Goal: Register for event/course

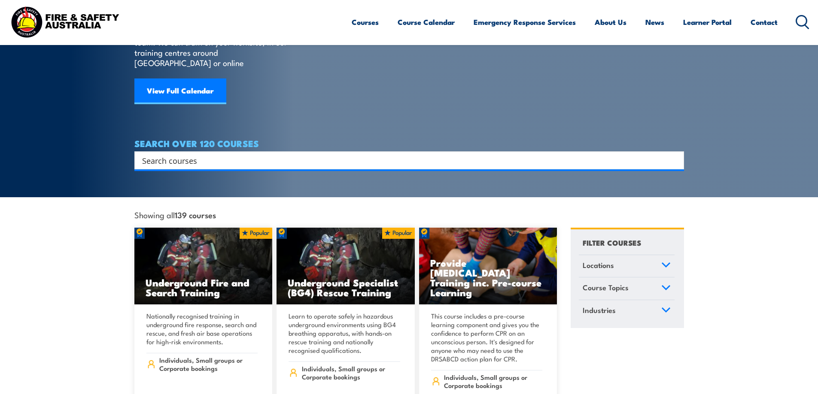
scroll to position [129, 0]
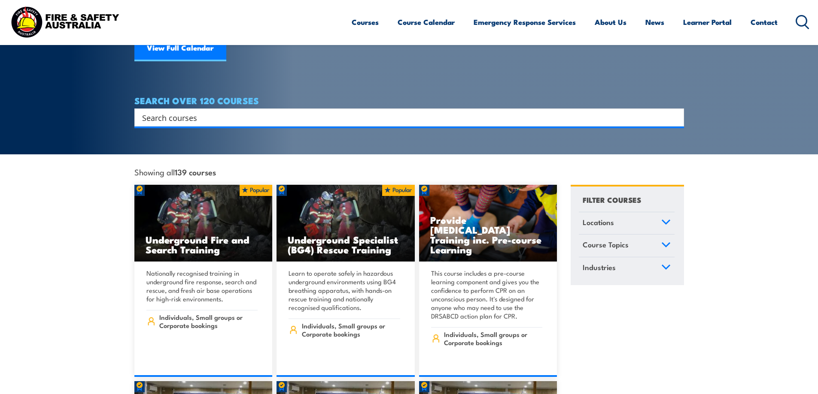
click at [183, 111] on input "Search input" at bounding box center [403, 117] width 523 height 13
type input "safety for leader"
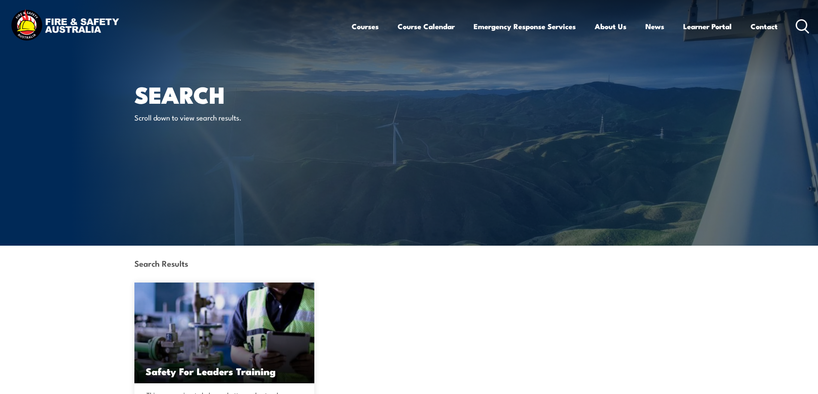
scroll to position [129, 0]
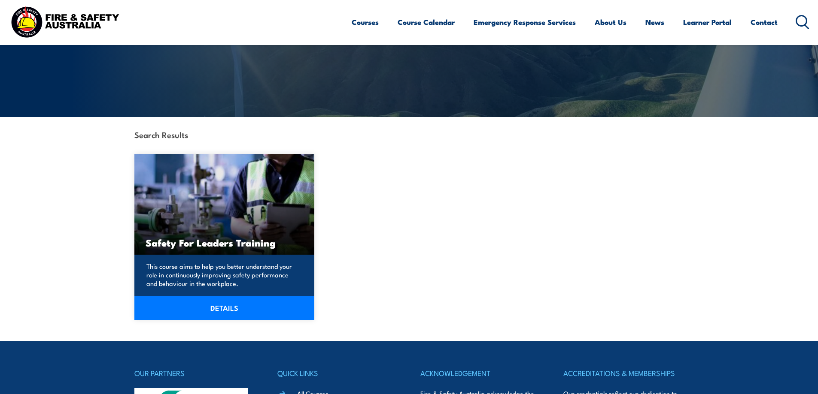
click at [167, 217] on img at bounding box center [224, 204] width 180 height 101
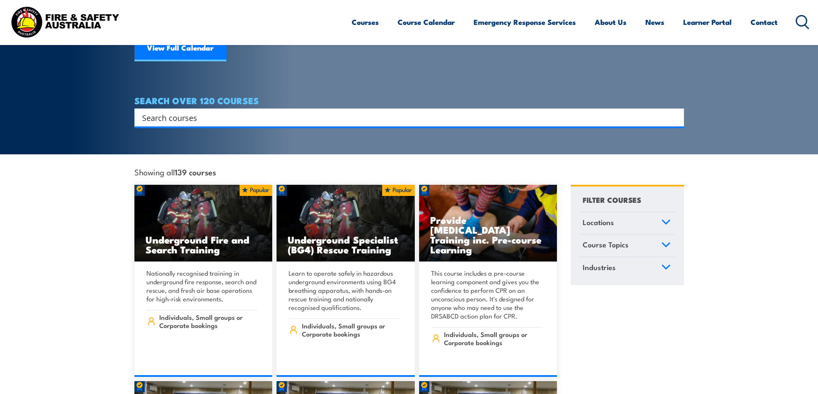
click at [170, 111] on input "Search input" at bounding box center [403, 117] width 523 height 13
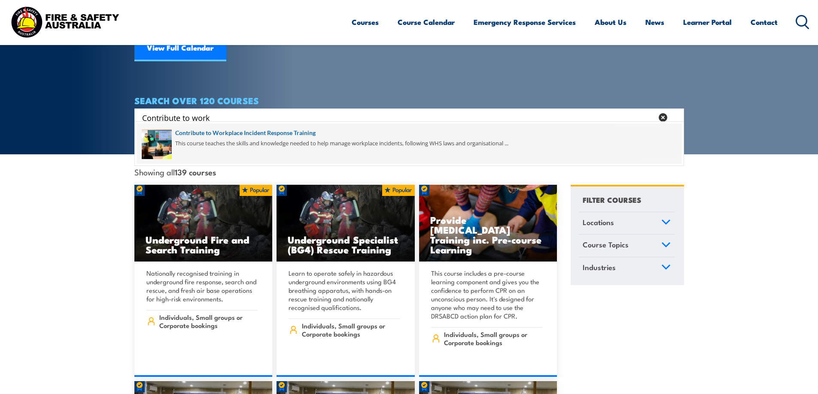
type input "Contribute to work"
click at [242, 133] on span at bounding box center [409, 144] width 544 height 40
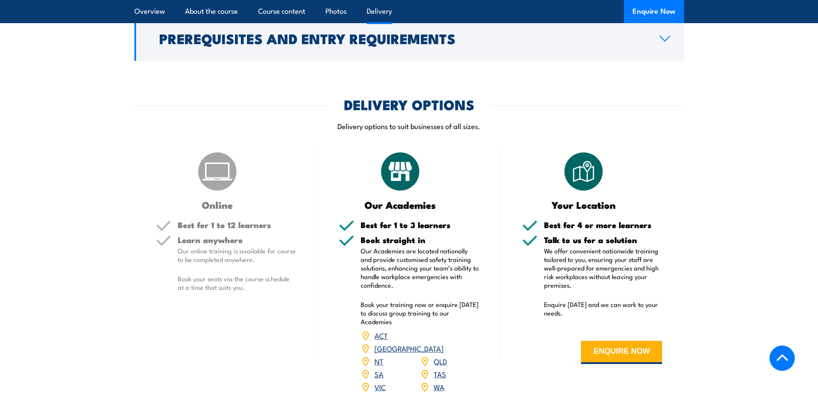
scroll to position [901, 0]
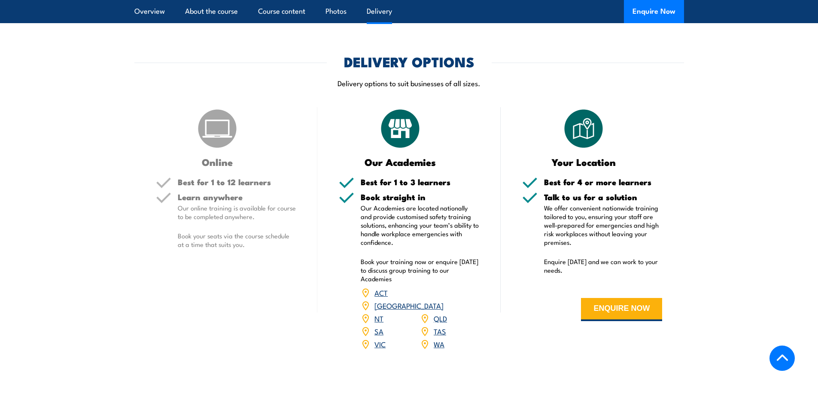
click at [379, 349] on link "VIC" at bounding box center [379, 344] width 11 height 10
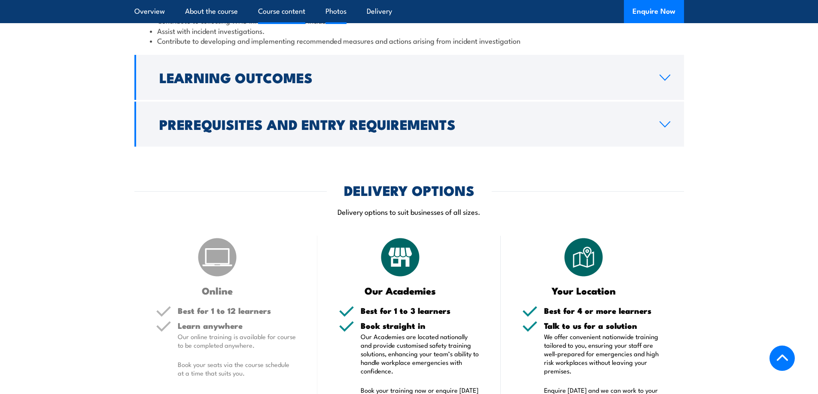
scroll to position [944, 0]
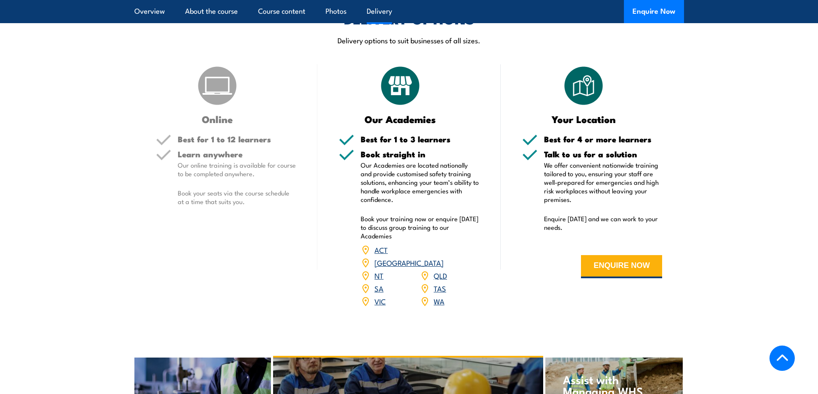
click at [379, 306] on link "VIC" at bounding box center [379, 301] width 11 height 10
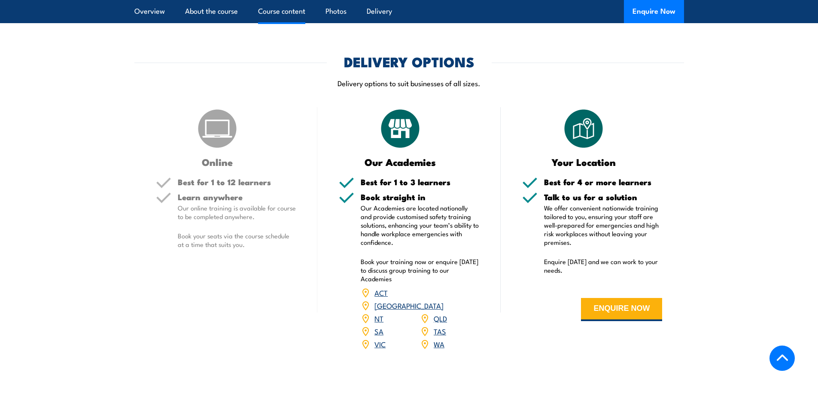
scroll to position [987, 0]
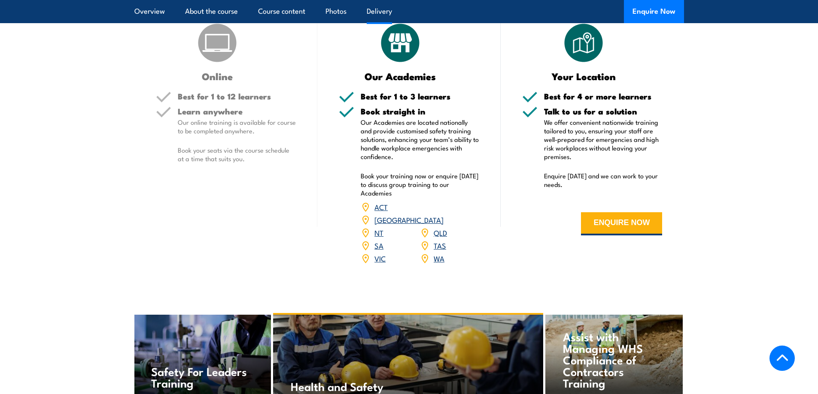
click at [378, 263] on link "VIC" at bounding box center [379, 258] width 11 height 10
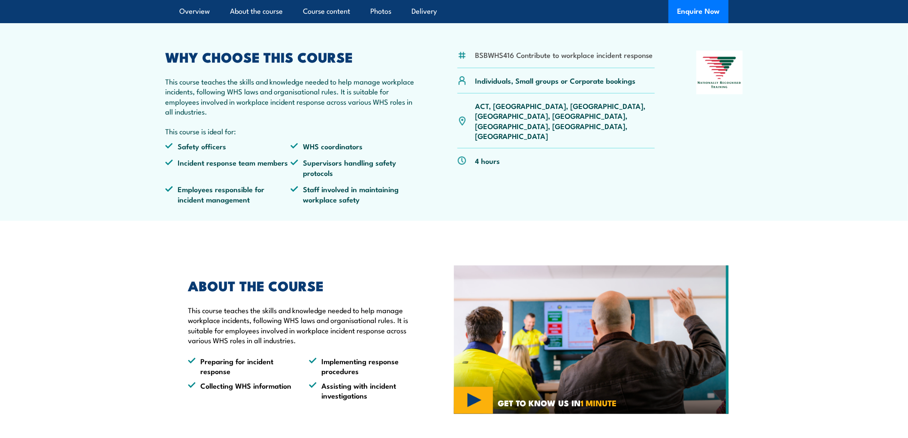
scroll to position [0, 0]
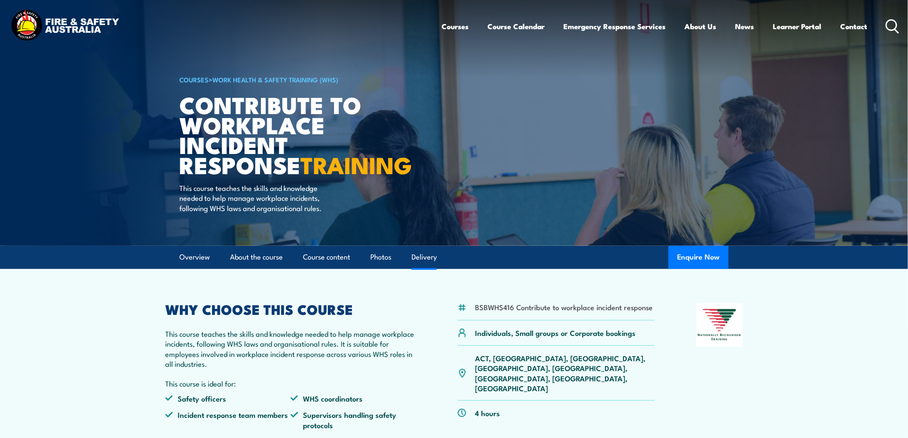
click at [426, 269] on link "Delivery" at bounding box center [424, 257] width 25 height 23
click at [515, 27] on link "Course Calendar" at bounding box center [516, 26] width 57 height 23
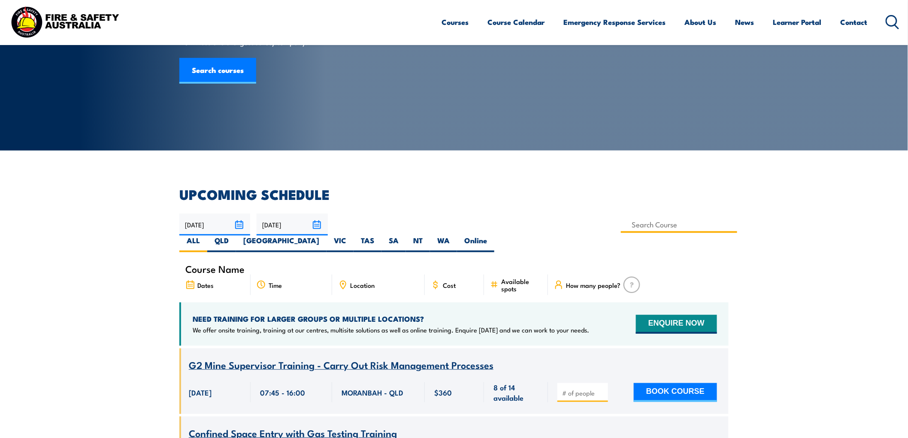
click at [621, 225] on input at bounding box center [679, 224] width 116 height 17
type input "Contribute to Workplace Incident Response Training"
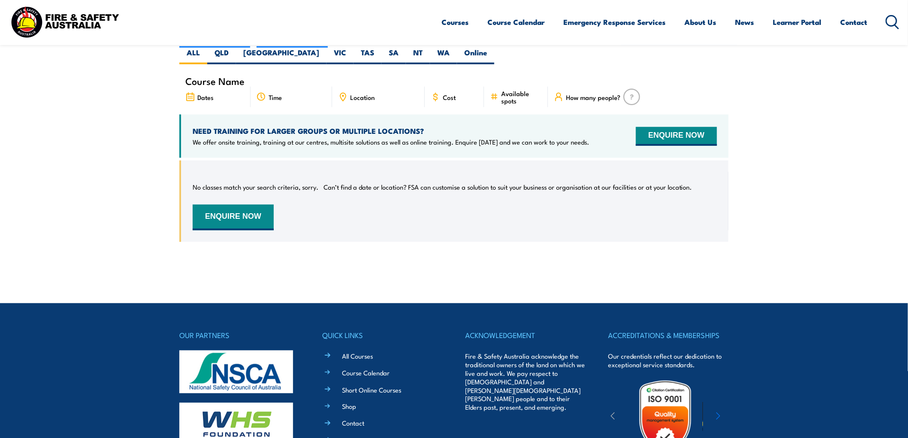
scroll to position [188, 0]
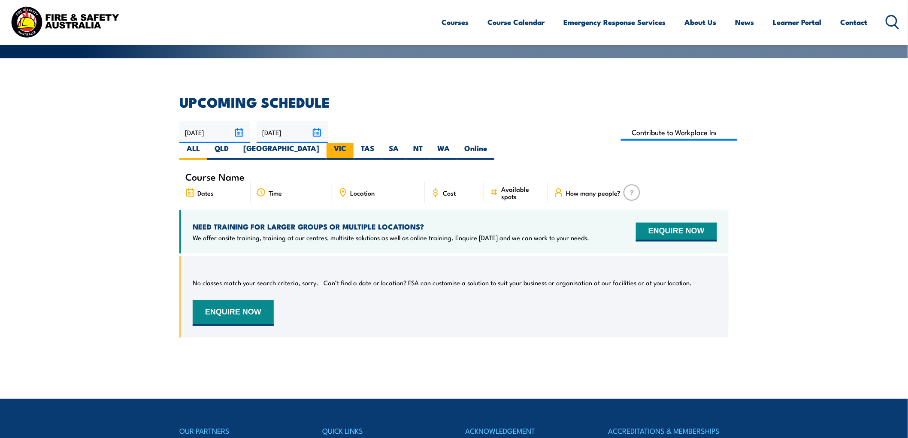
click at [354, 143] on label "VIC" at bounding box center [340, 151] width 27 height 17
click at [352, 143] on input "VIC" at bounding box center [349, 146] width 6 height 6
radio input "true"
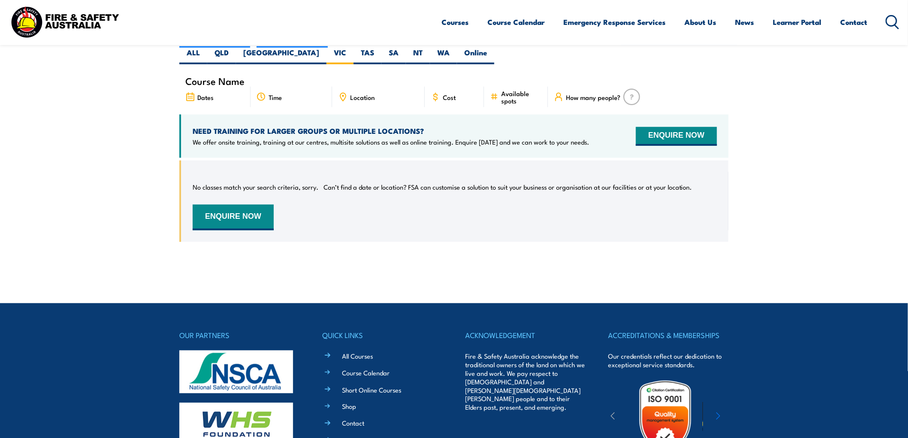
scroll to position [188, 0]
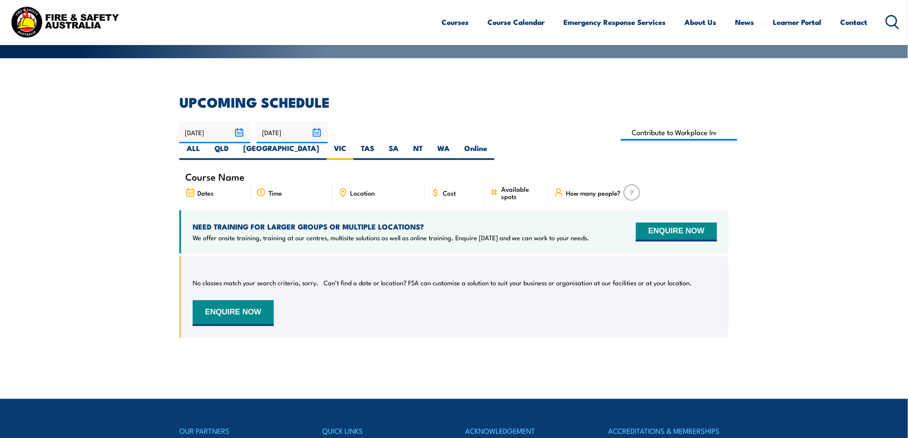
click at [316, 131] on input "[DATE]" at bounding box center [292, 132] width 71 height 22
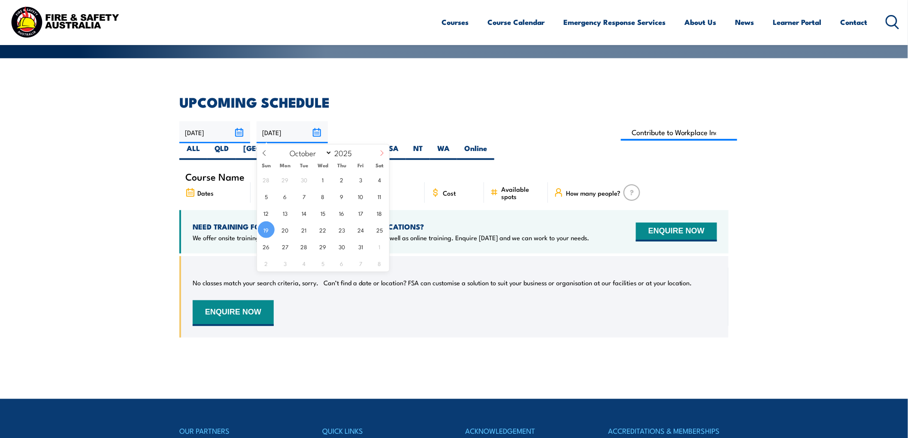
click at [383, 153] on icon at bounding box center [381, 153] width 3 height 6
select select "10"
click at [350, 152] on input "2025" at bounding box center [346, 153] width 28 height 10
click at [357, 148] on span at bounding box center [358, 150] width 6 height 5
type input "2026"
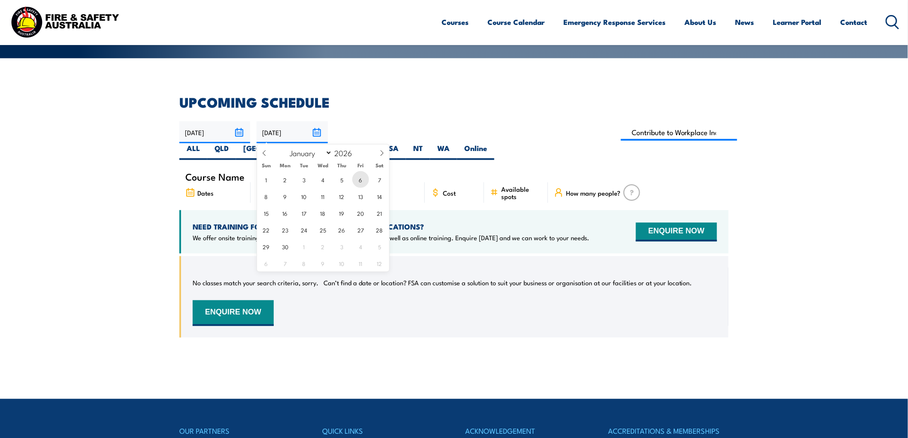
click at [358, 180] on span "6" at bounding box center [360, 179] width 17 height 17
type input "[DATE]"
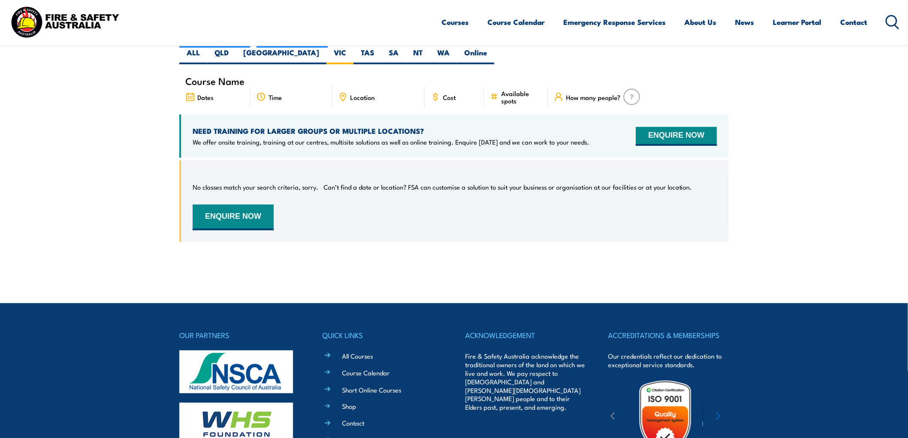
scroll to position [188, 0]
